Goal: Use online tool/utility: Use online tool/utility

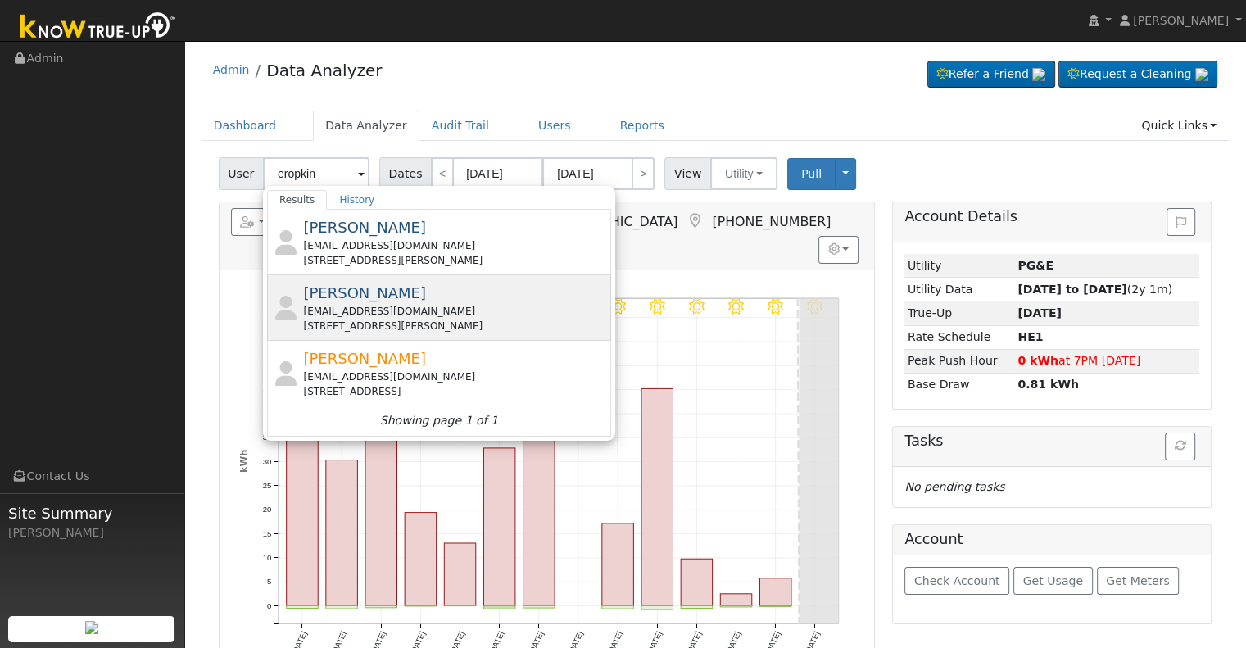
click at [459, 304] on div "[EMAIL_ADDRESS][DOMAIN_NAME]" at bounding box center [455, 311] width 304 height 15
type input "[PERSON_NAME]"
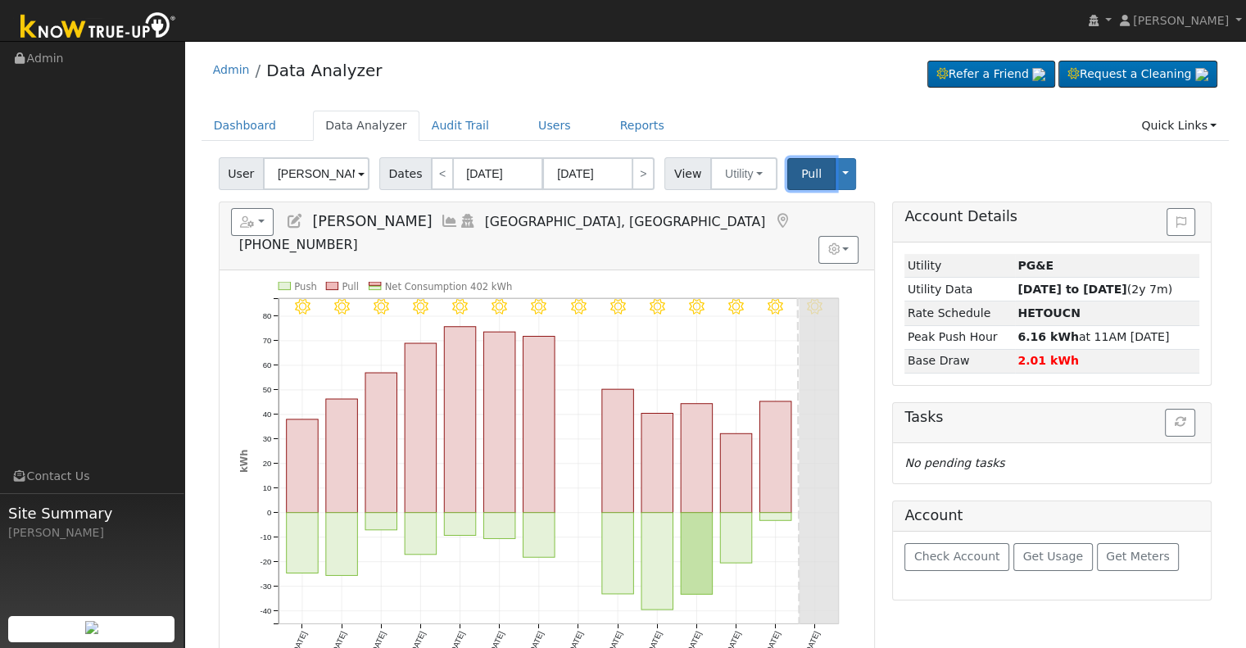
click at [787, 182] on button "Pull" at bounding box center [811, 174] width 48 height 32
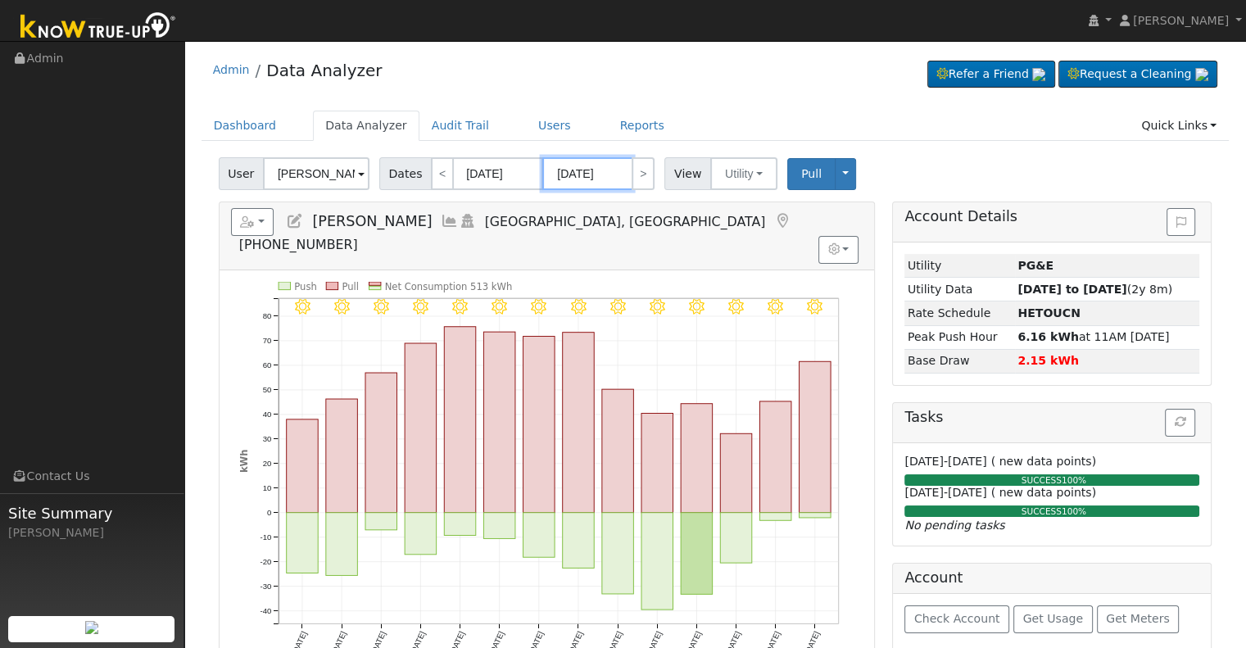
click at [556, 171] on input "[DATE]" at bounding box center [587, 173] width 90 height 33
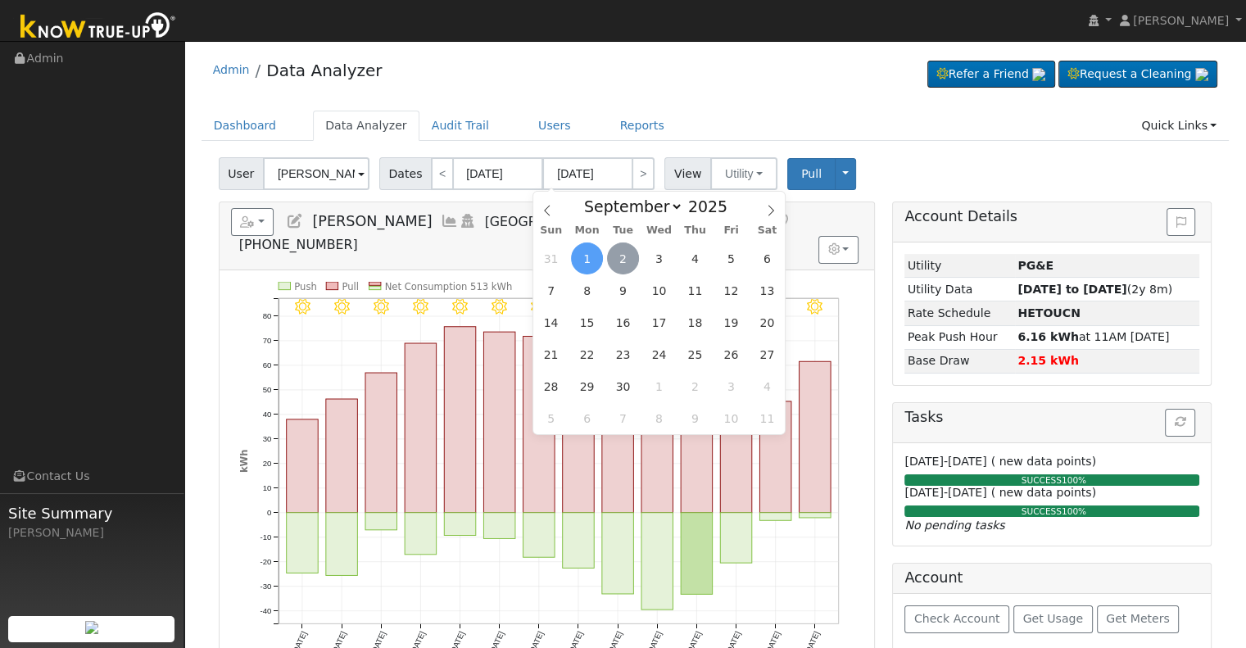
click at [622, 258] on span "2" at bounding box center [623, 258] width 32 height 32
type input "[DATE]"
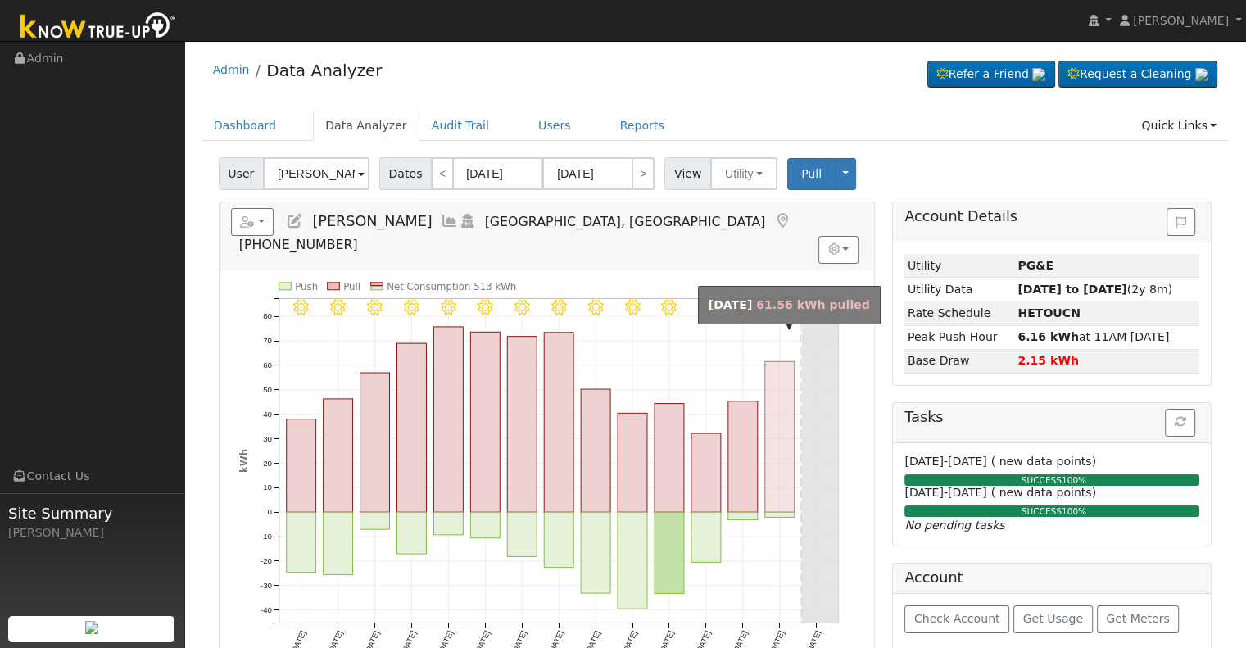
click at [779, 400] on rect "onclick=""" at bounding box center [779, 436] width 29 height 151
type input "[DATE]"
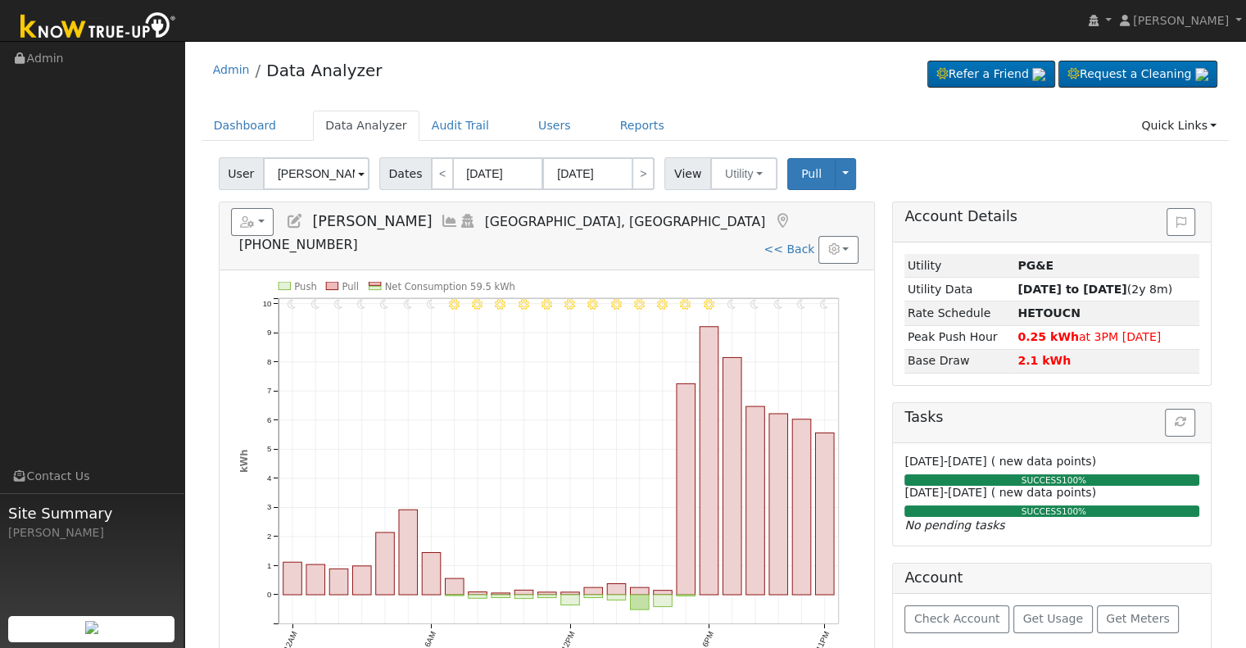
click at [441, 221] on icon at bounding box center [450, 221] width 18 height 15
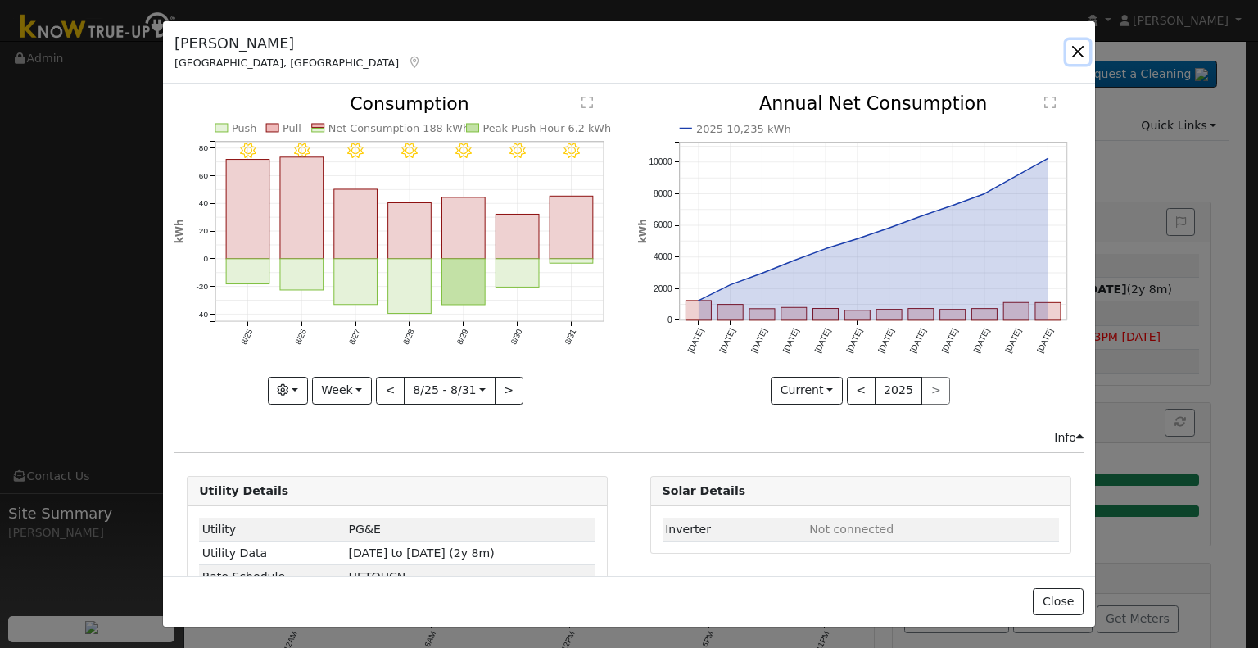
click at [1083, 52] on button "button" at bounding box center [1077, 51] width 23 height 23
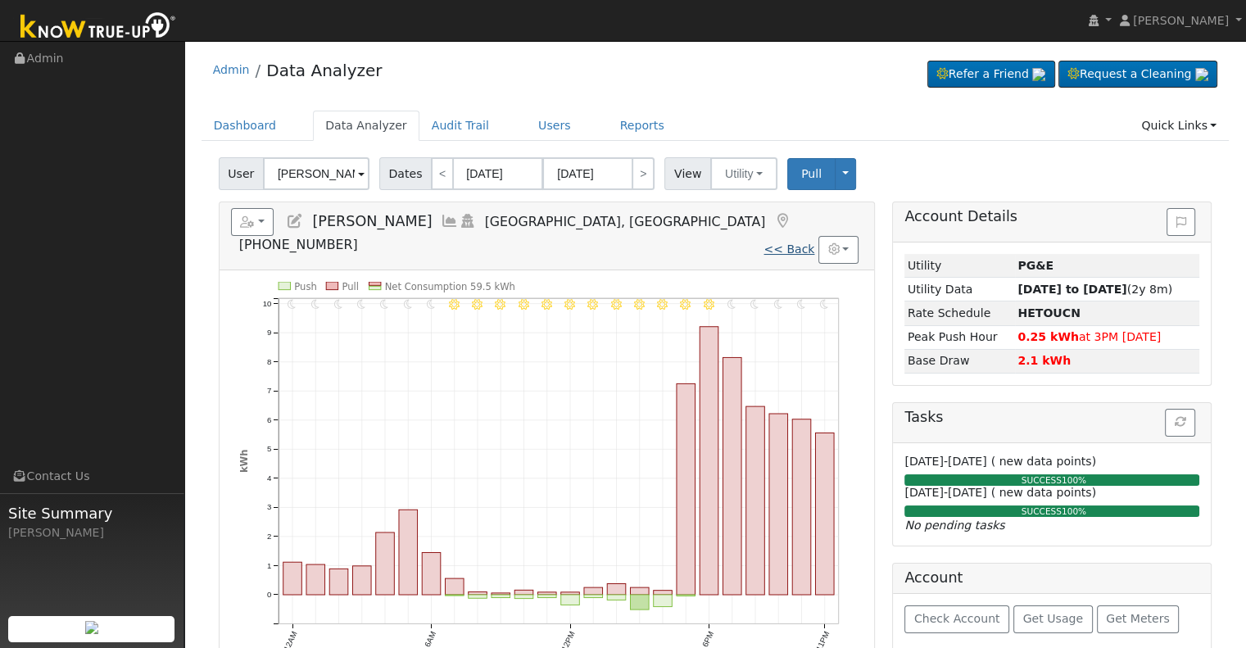
click at [786, 242] on link "<< Back" at bounding box center [788, 248] width 51 height 13
type input "[DATE]"
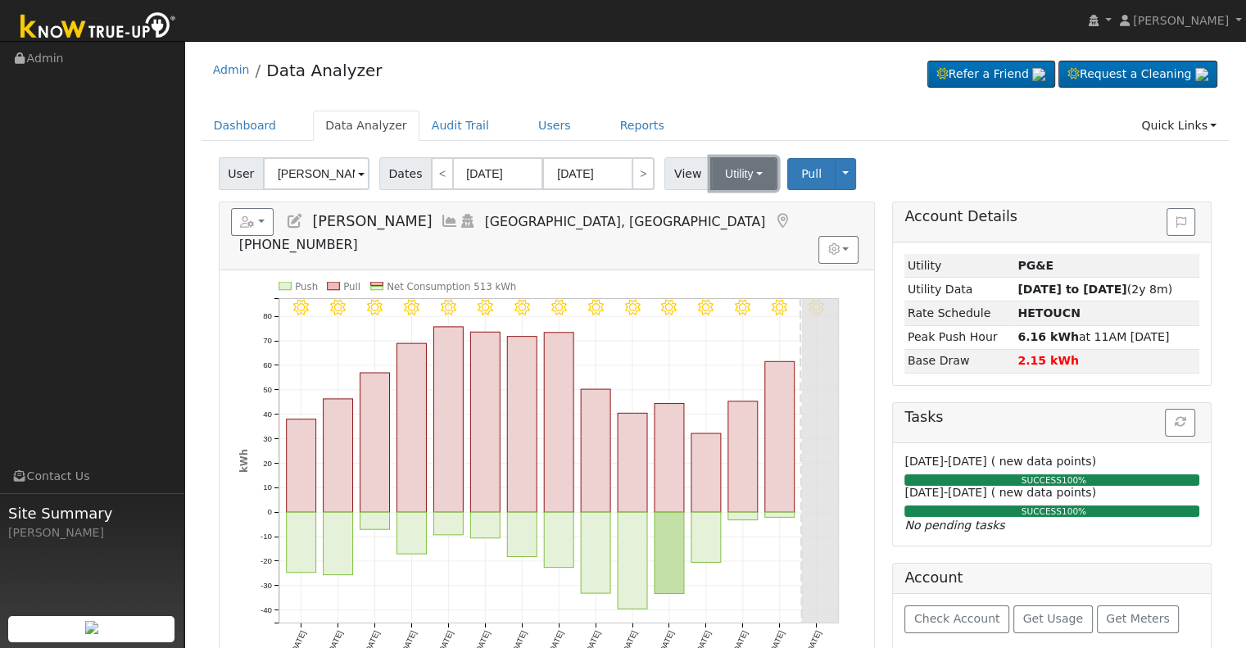
click at [744, 181] on button "Utility" at bounding box center [743, 173] width 67 height 33
click at [649, 221] on h5 "Reports Scenario Health Check Energy Audit Account Timeline User Audit Trail In…" at bounding box center [546, 230] width 631 height 45
